Goal: Task Accomplishment & Management: Complete application form

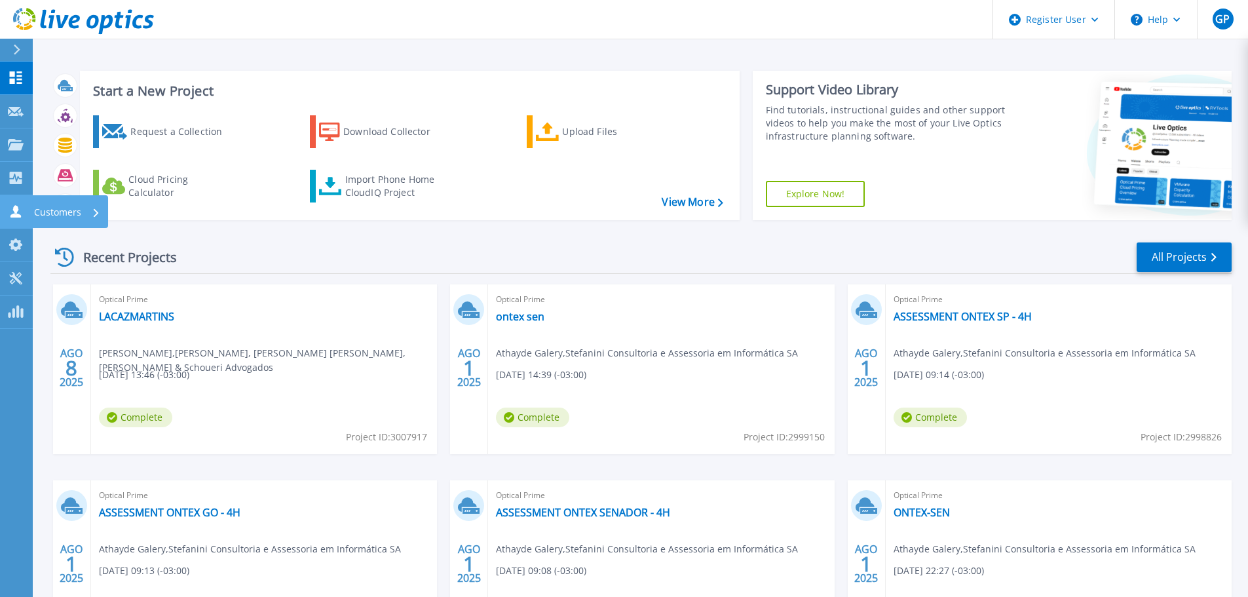
click at [19, 215] on icon at bounding box center [15, 211] width 10 height 12
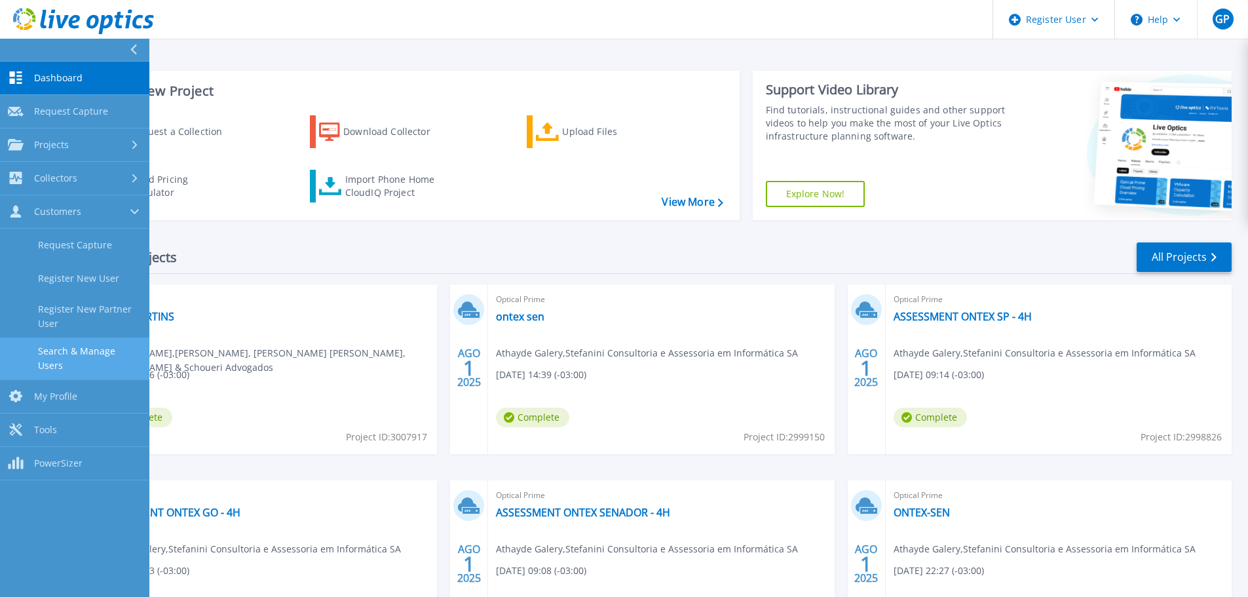
click at [90, 358] on link "Search & Manage Users" at bounding box center [74, 358] width 149 height 42
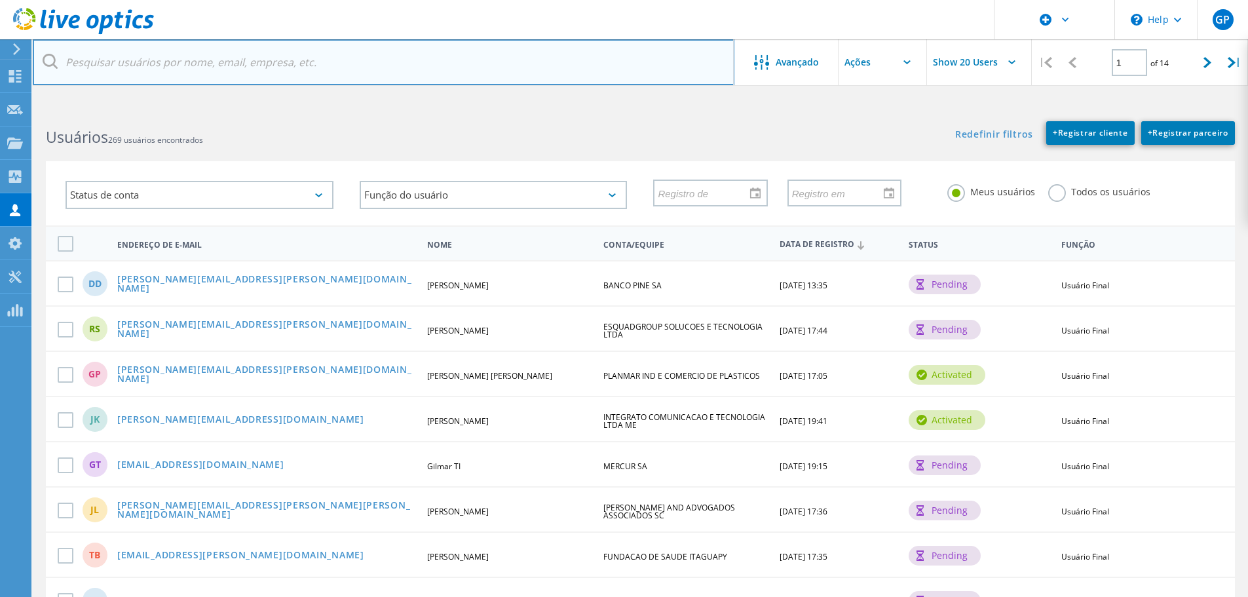
click at [215, 64] on input "text" at bounding box center [384, 62] width 702 height 46
paste input "ti@jaepel.com.br."
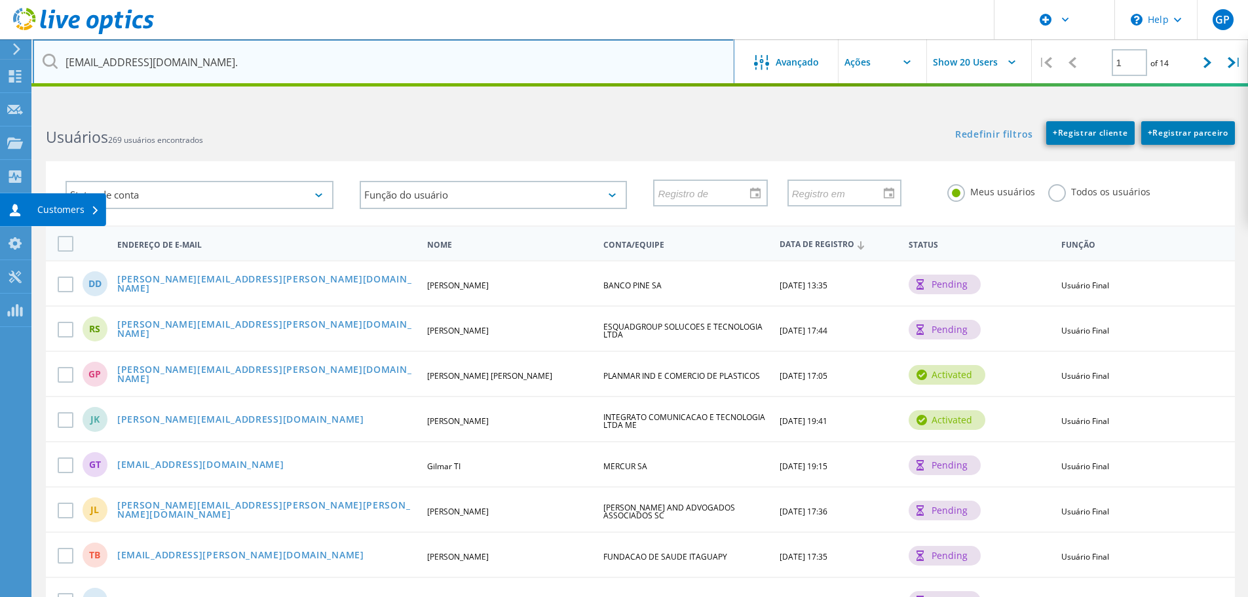
type input "[EMAIL_ADDRESS][DOMAIN_NAME]."
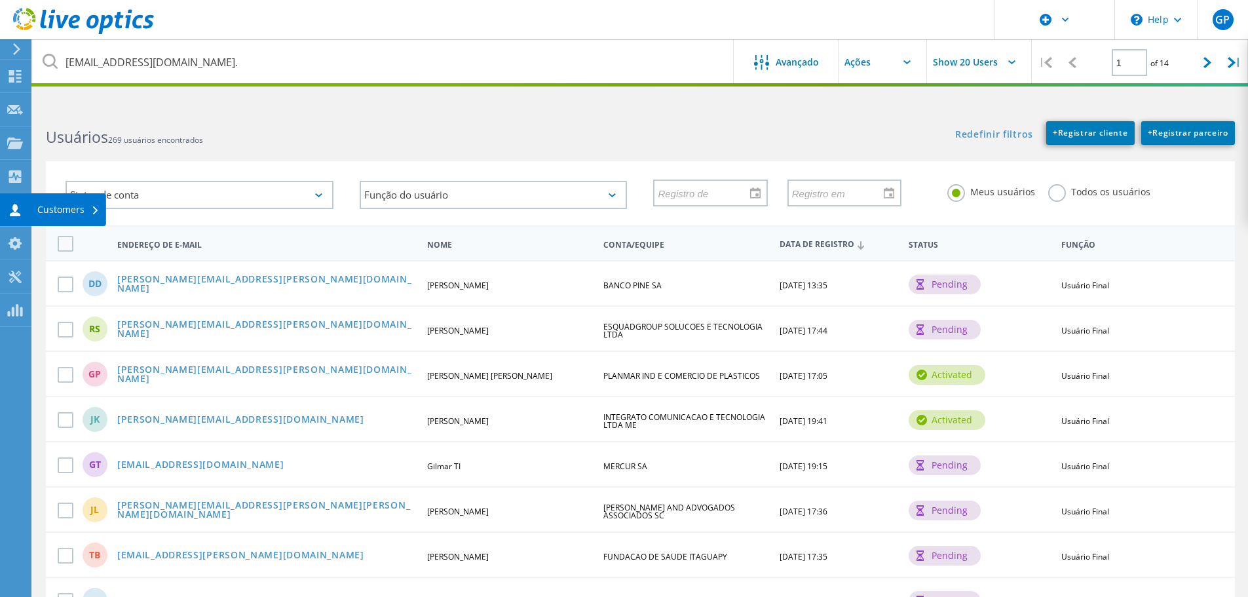
click at [16, 204] on icon at bounding box center [15, 210] width 16 height 12
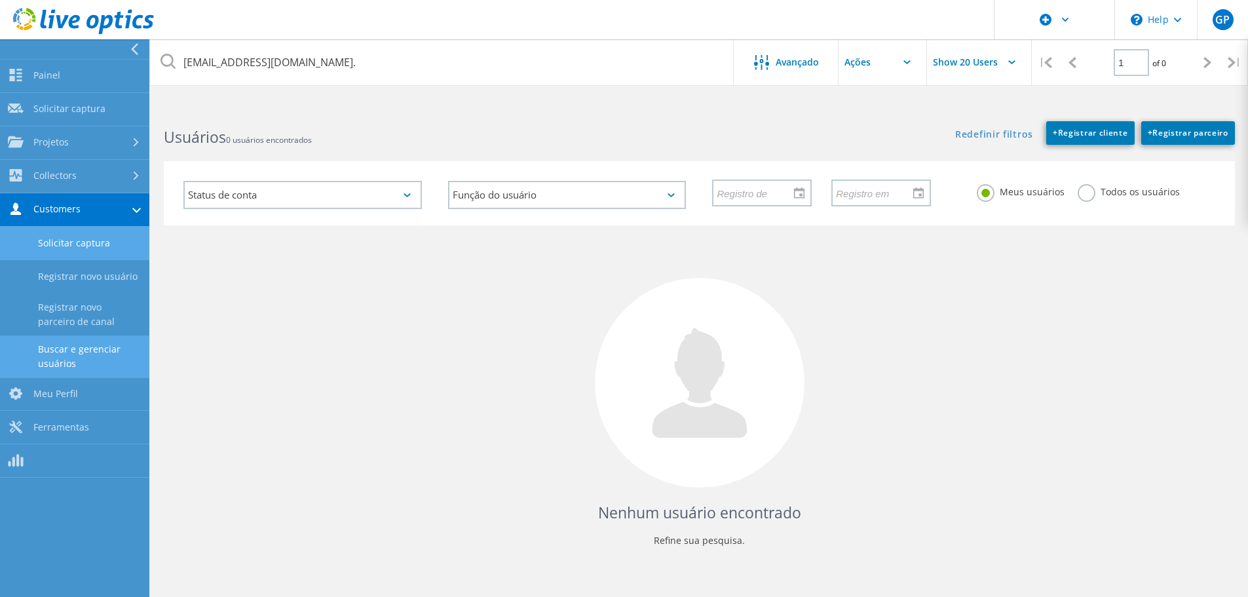
click at [53, 248] on link "Solicitar captura" at bounding box center [74, 243] width 149 height 33
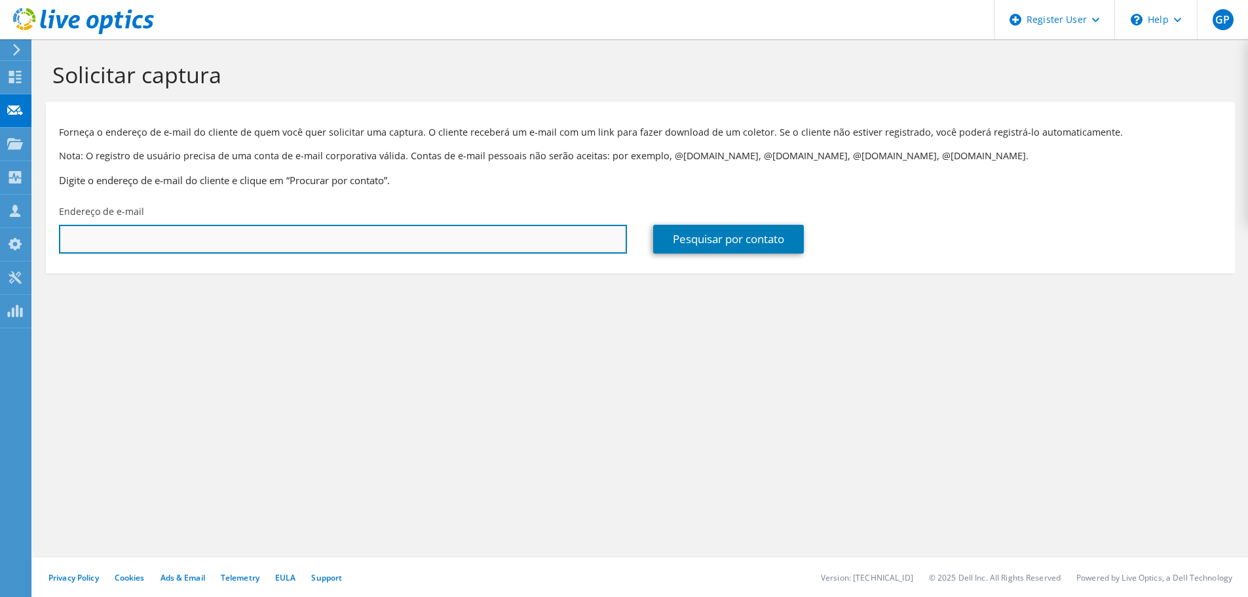
click at [155, 244] on input "text" at bounding box center [343, 239] width 568 height 29
paste input "[EMAIL_ADDRESS][DOMAIN_NAME]."
type input "[EMAIL_ADDRESS][DOMAIN_NAME]"
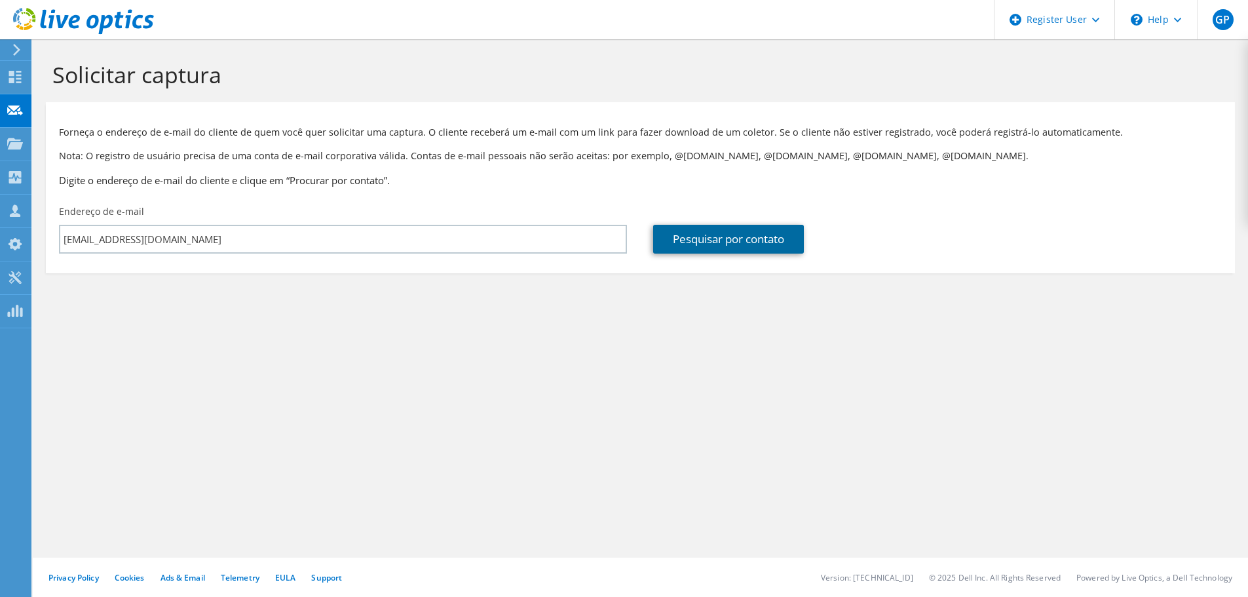
click at [702, 244] on link "Pesquisar por contato" at bounding box center [728, 239] width 151 height 29
type input "JAEPEL PAPEIS E EMBALAGENS S.A"
type input "[PERSON_NAME]"
type input "Do Nascimento"
type input "[GEOGRAPHIC_DATA]"
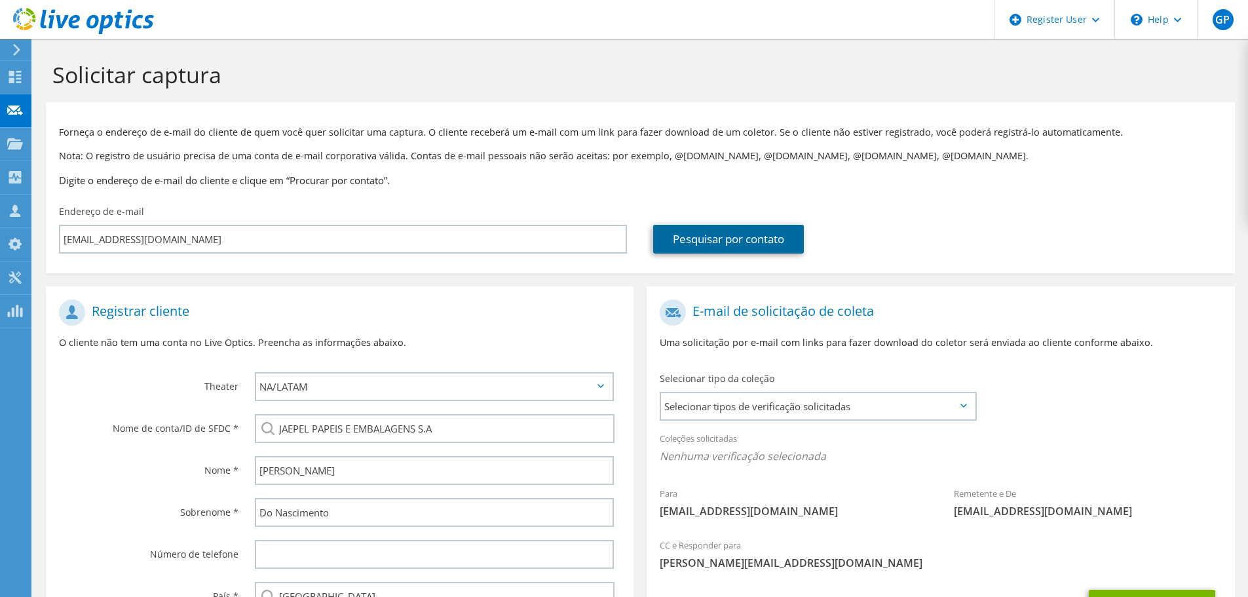
scroll to position [147, 0]
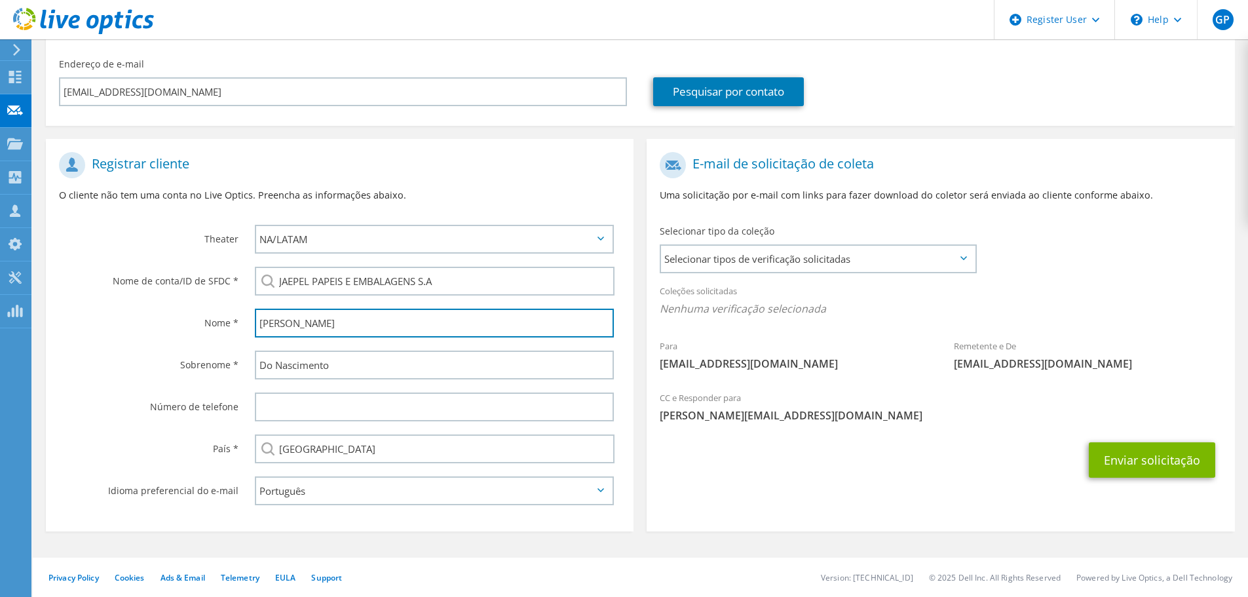
drag, startPoint x: 289, startPoint y: 325, endPoint x: 198, endPoint y: 320, distance: 91.2
click at [198, 320] on div "Nome * [PERSON_NAME]" at bounding box center [340, 323] width 588 height 42
type input "[PERSON_NAME]"
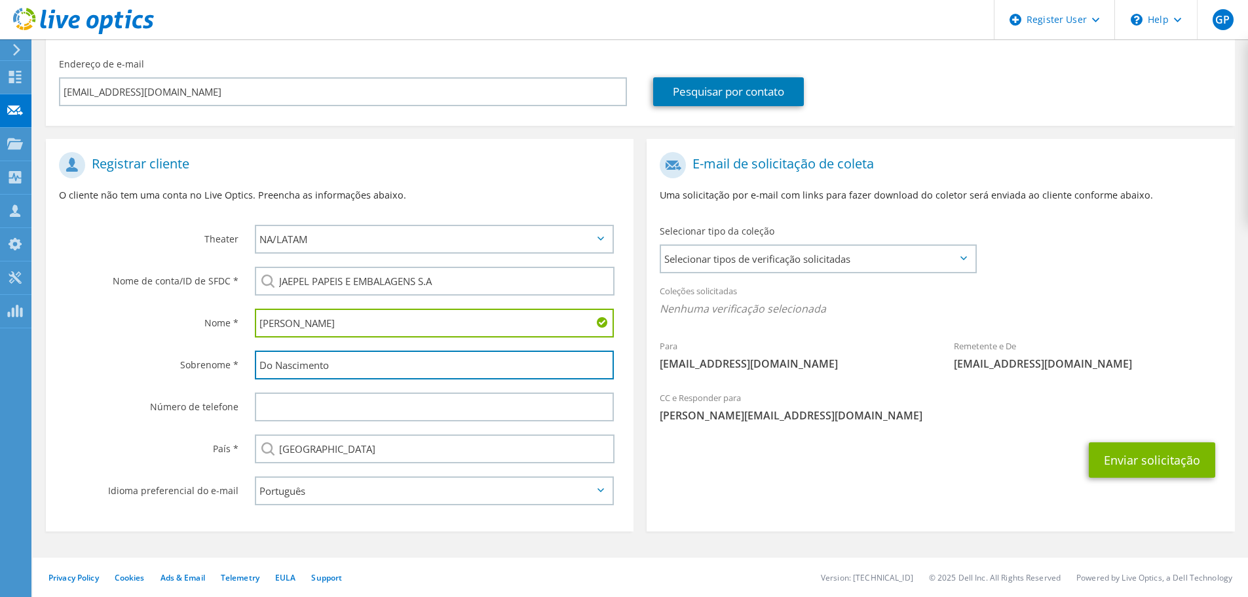
drag, startPoint x: 337, startPoint y: 365, endPoint x: 201, endPoint y: 366, distance: 136.3
click at [201, 366] on div "Sobrenome * Do Nascimento" at bounding box center [340, 365] width 588 height 42
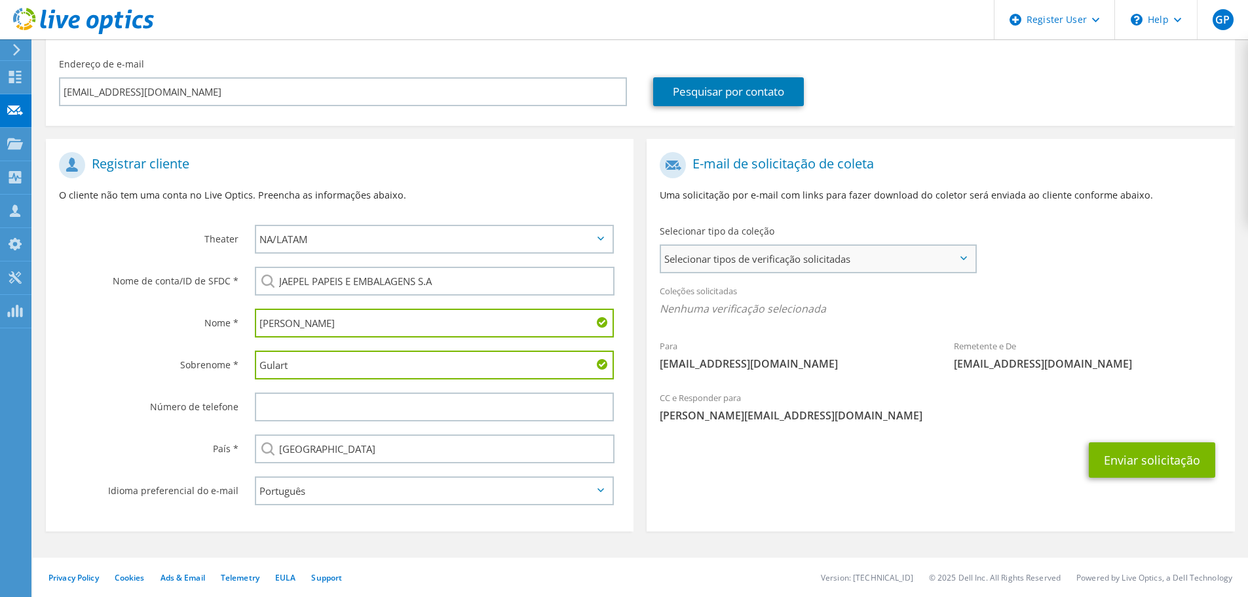
type input "Gulart"
click at [832, 259] on span "Selecionar tipos de verificação solicitadas" at bounding box center [818, 259] width 314 height 26
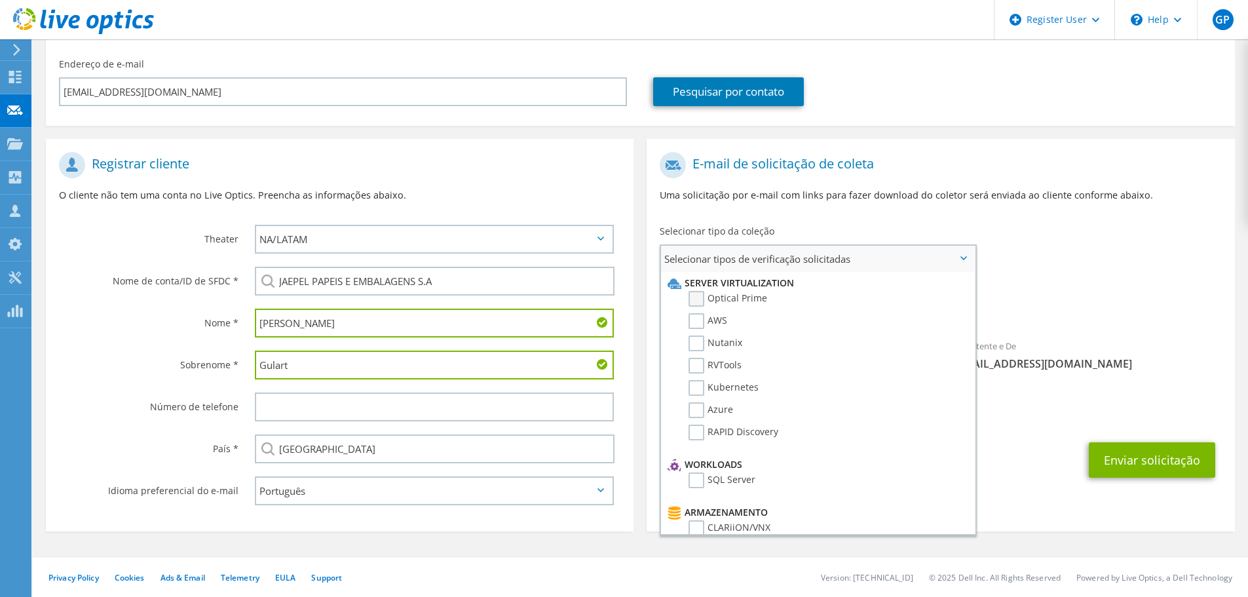
click at [745, 296] on label "Optical Prime" at bounding box center [727, 299] width 79 height 16
click at [0, 0] on input "Optical Prime" at bounding box center [0, 0] width 0 height 0
click at [1124, 286] on div "Coleções solicitadas Nenhuma verificação selecionada Optical Prime" at bounding box center [941, 303] width 588 height 52
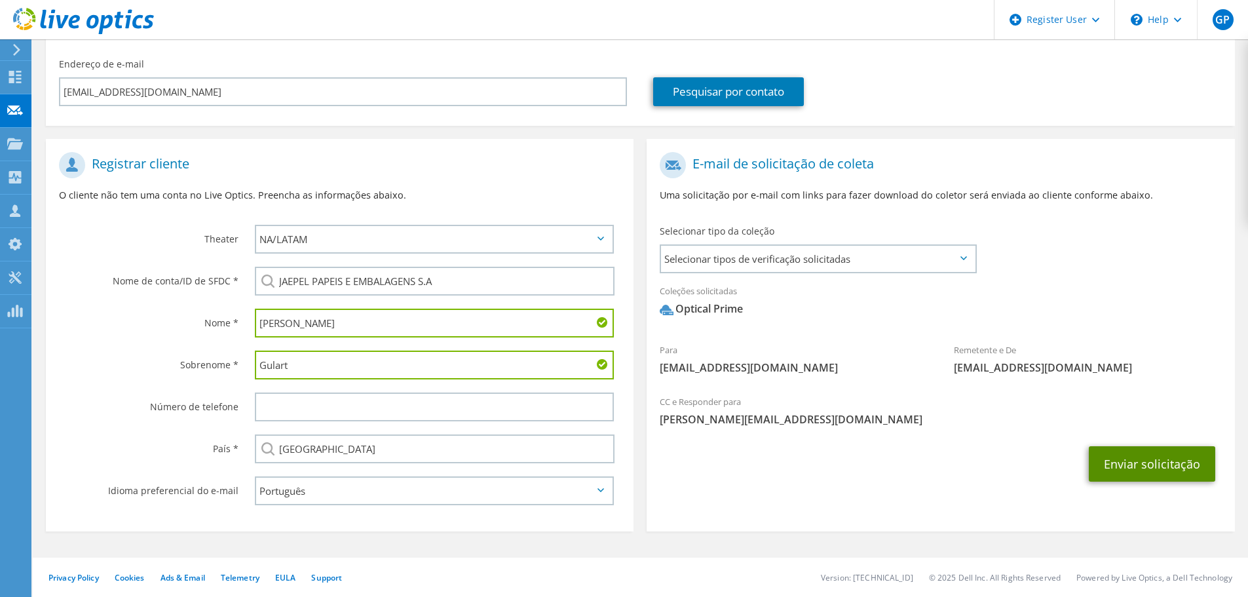
click at [1150, 472] on button "Enviar solicitação" at bounding box center [1152, 463] width 126 height 35
